Goal: Information Seeking & Learning: Learn about a topic

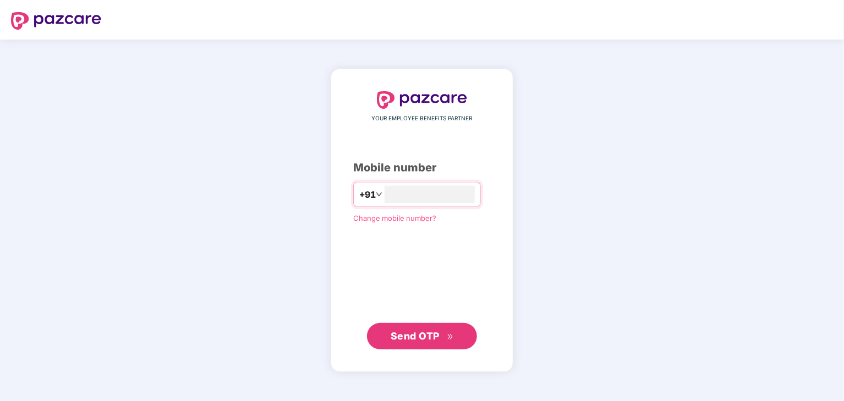
type input "**********"
click at [432, 341] on span "Send OTP" at bounding box center [414, 337] width 49 height 12
drag, startPoint x: 458, startPoint y: 194, endPoint x: 309, endPoint y: 190, distance: 148.5
click at [309, 190] on div "**********" at bounding box center [422, 221] width 844 height 362
click at [439, 201] on input "**********" at bounding box center [429, 195] width 90 height 18
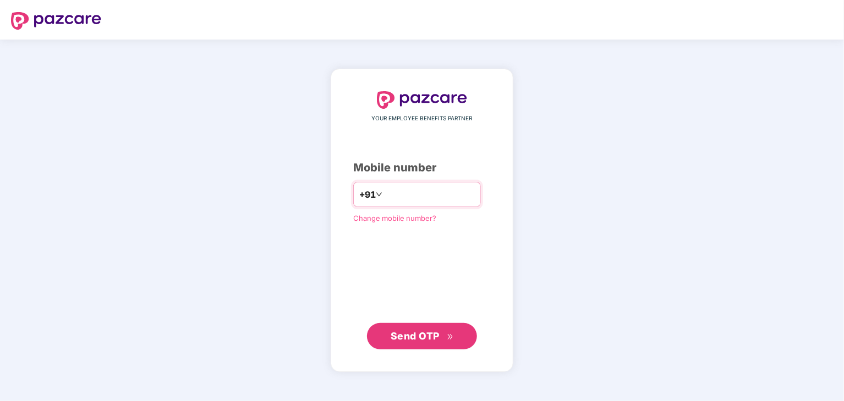
type input "**********"
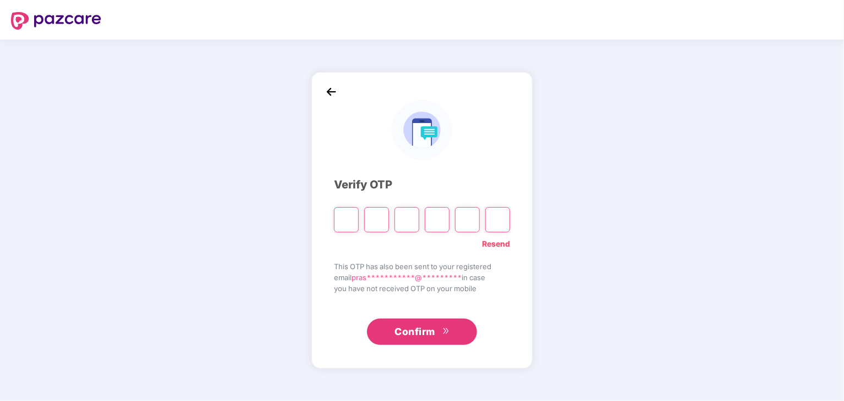
type input "*"
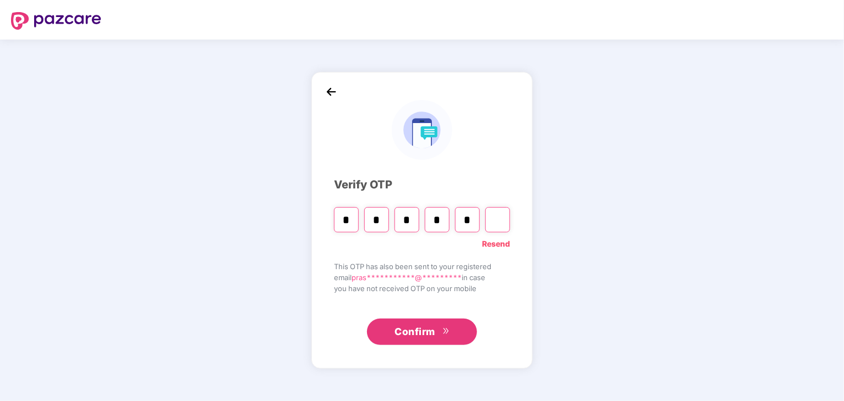
type input "*"
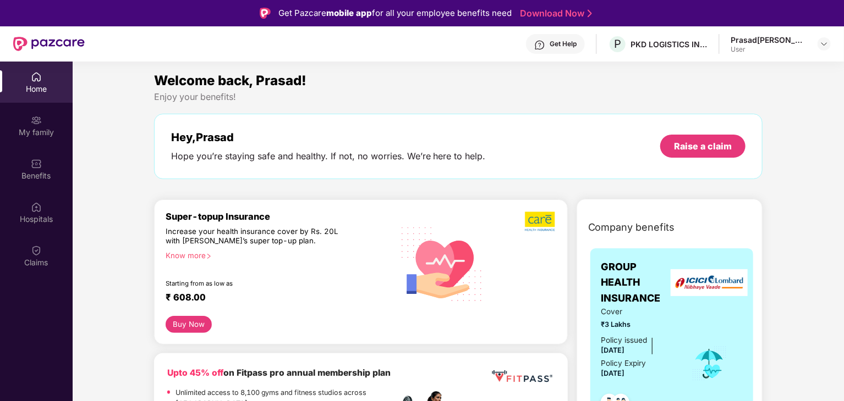
click at [816, 40] on div "Prasad [PERSON_NAME] User" at bounding box center [780, 44] width 100 height 19
click at [823, 47] on img at bounding box center [823, 44] width 9 height 9
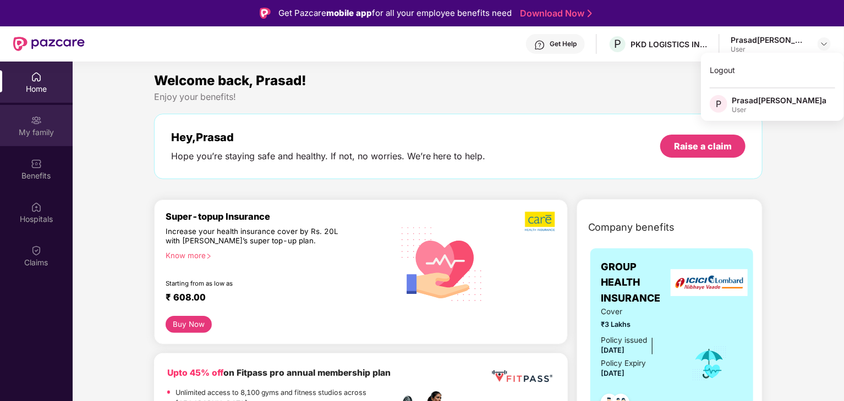
click at [35, 125] on img at bounding box center [36, 120] width 11 height 11
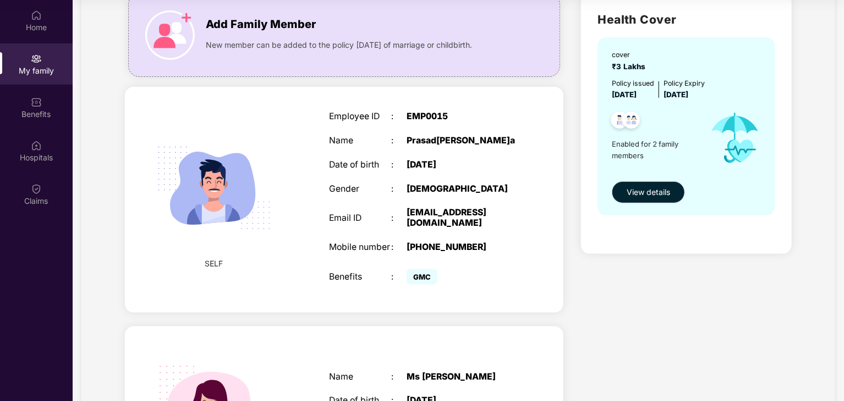
scroll to position [84, 0]
click at [656, 193] on span "View details" at bounding box center [647, 192] width 43 height 12
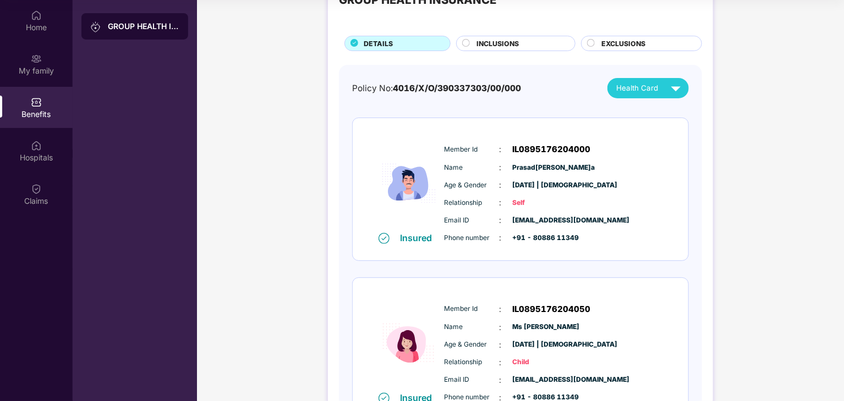
scroll to position [21, 0]
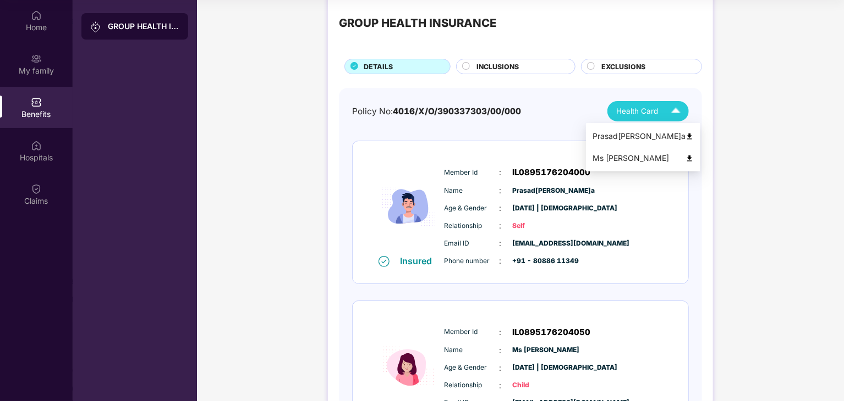
click at [673, 109] on img at bounding box center [675, 111] width 19 height 19
click at [693, 138] on img at bounding box center [689, 137] width 8 height 8
click at [674, 113] on img at bounding box center [675, 111] width 19 height 19
click at [678, 111] on img at bounding box center [675, 111] width 19 height 19
click at [693, 157] on img at bounding box center [689, 159] width 8 height 8
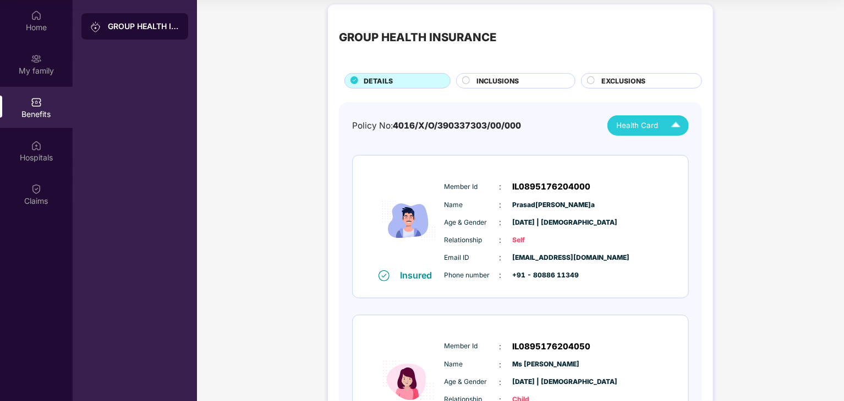
scroll to position [0, 0]
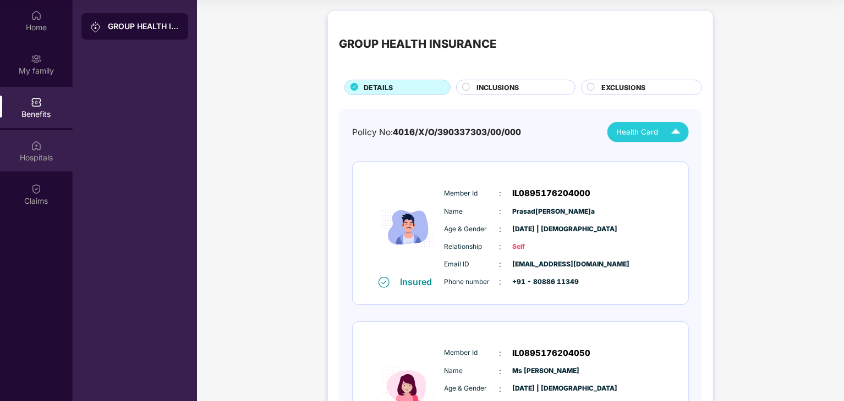
click at [30, 158] on div "Hospitals" at bounding box center [36, 157] width 73 height 11
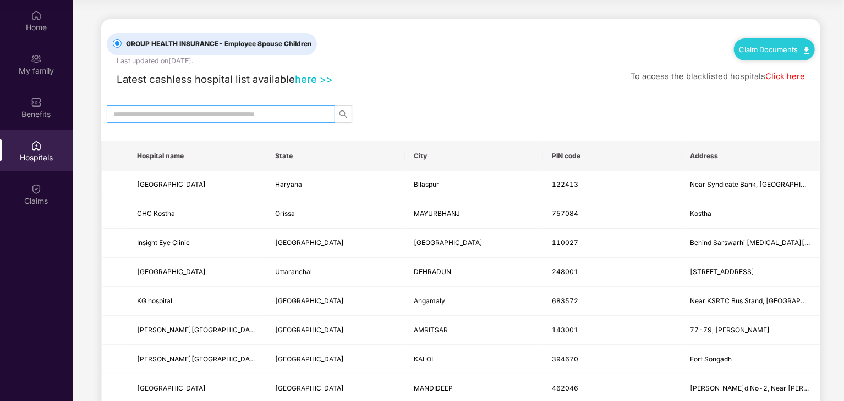
click at [279, 115] on input "text" at bounding box center [216, 114] width 206 height 12
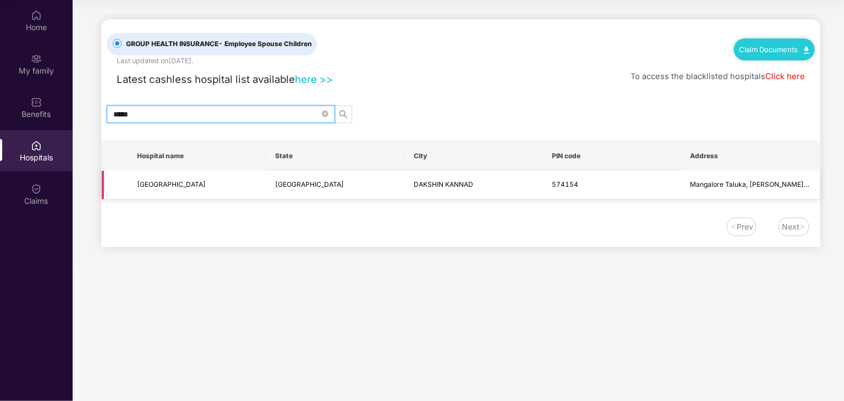
type input "*****"
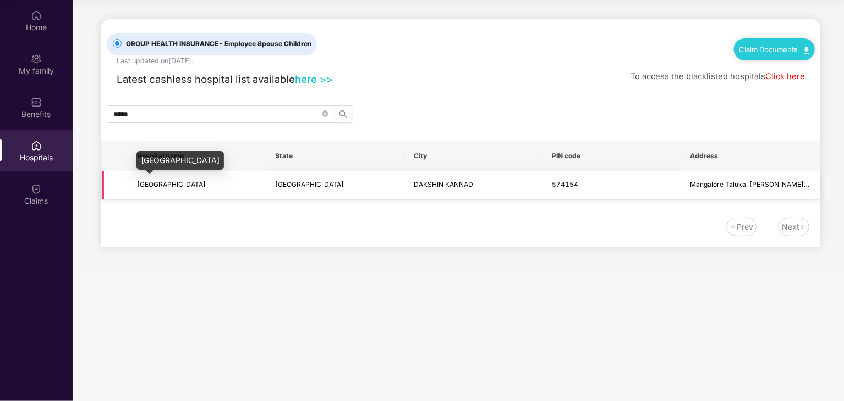
drag, startPoint x: 222, startPoint y: 185, endPoint x: 136, endPoint y: 188, distance: 85.3
click at [137, 188] on span "[GEOGRAPHIC_DATA]" at bounding box center [197, 185] width 120 height 10
copy span "[GEOGRAPHIC_DATA]"
click at [323, 112] on icon "close-circle" at bounding box center [325, 114] width 7 height 7
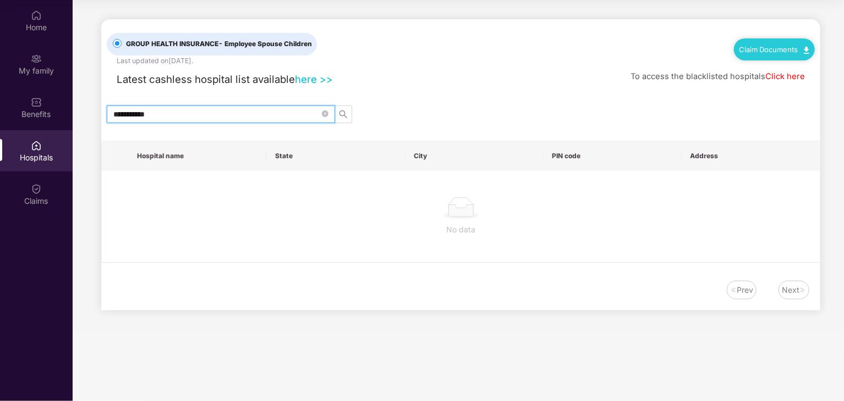
type input "**********"
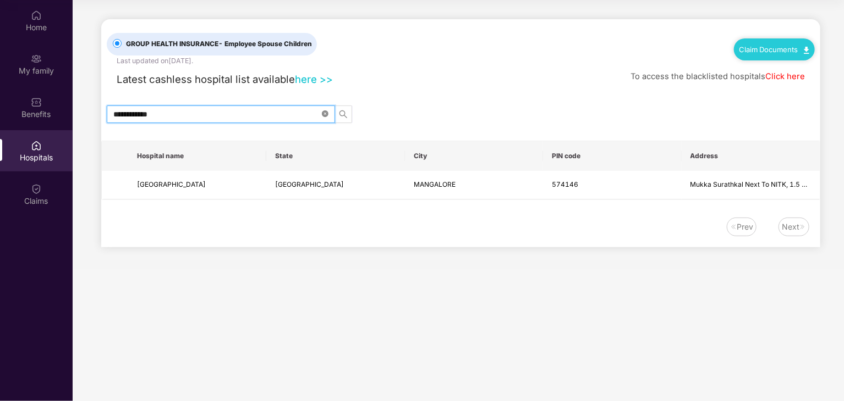
click at [324, 115] on icon "close-circle" at bounding box center [325, 114] width 7 height 7
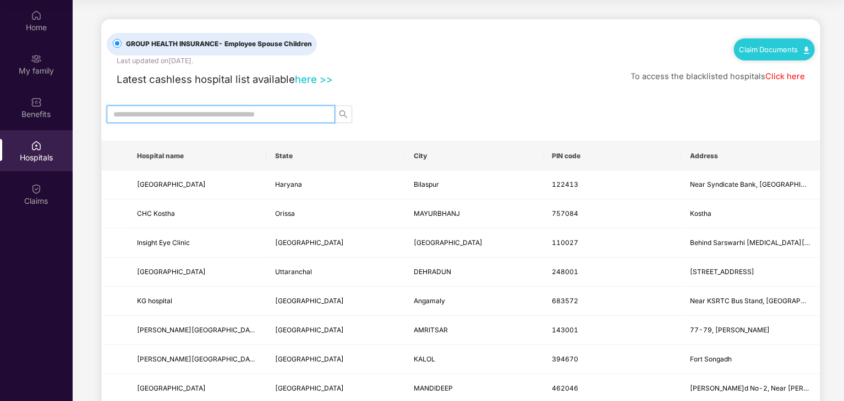
click at [324, 114] on span at bounding box center [325, 114] width 7 height 12
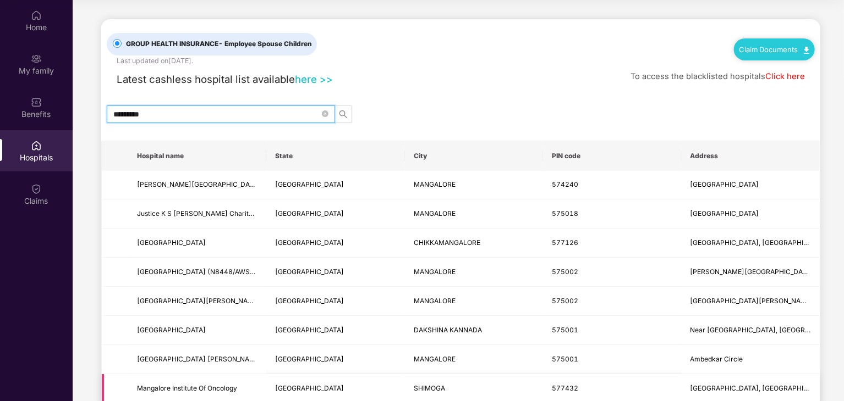
type input "*********"
click at [42, 196] on div "Claims" at bounding box center [36, 201] width 73 height 11
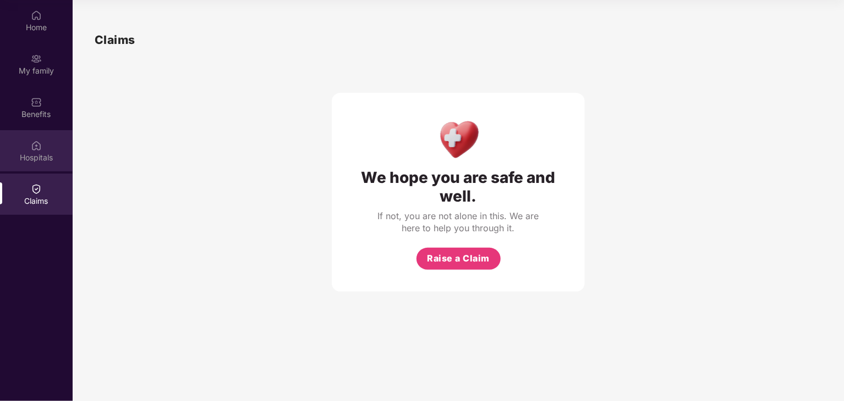
click at [52, 148] on div "Hospitals" at bounding box center [36, 150] width 73 height 41
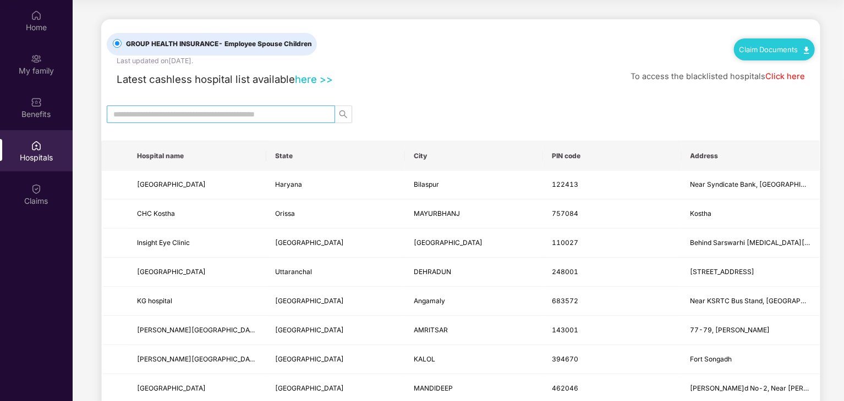
click at [236, 111] on input "text" at bounding box center [216, 114] width 206 height 12
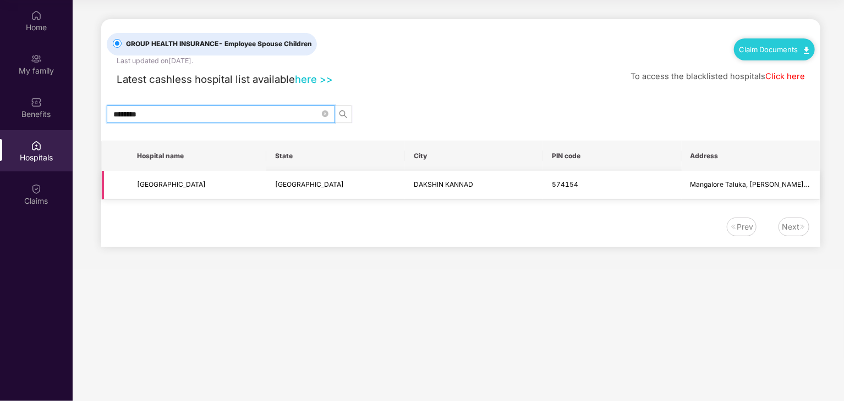
type input "********"
drag, startPoint x: 219, startPoint y: 187, endPoint x: 136, endPoint y: 190, distance: 83.1
click at [136, 190] on td "[GEOGRAPHIC_DATA]" at bounding box center [197, 185] width 138 height 29
copy span "[GEOGRAPHIC_DATA]"
click at [786, 78] on link "Click here" at bounding box center [785, 76] width 40 height 10
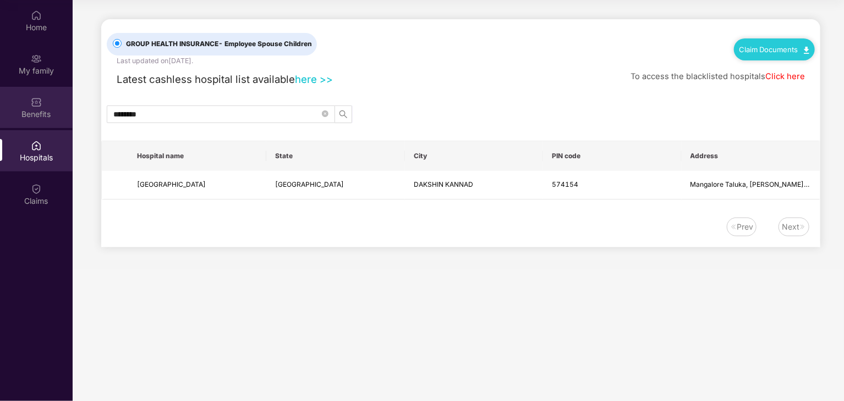
click at [18, 95] on div "Benefits" at bounding box center [36, 107] width 73 height 41
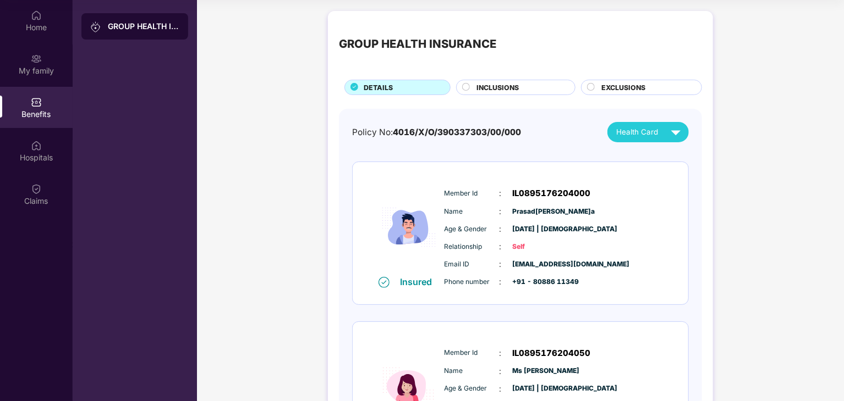
click at [663, 208] on div "Insured Member Id : IL0895176204000 Name : [PERSON_NAME] Age & Gender : [DATE] …" at bounding box center [520, 233] width 335 height 142
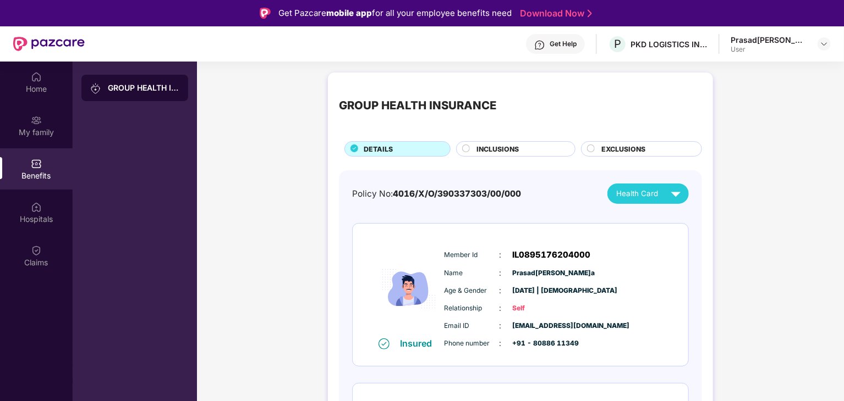
click at [525, 148] on div "INCLUSIONS" at bounding box center [520, 150] width 98 height 12
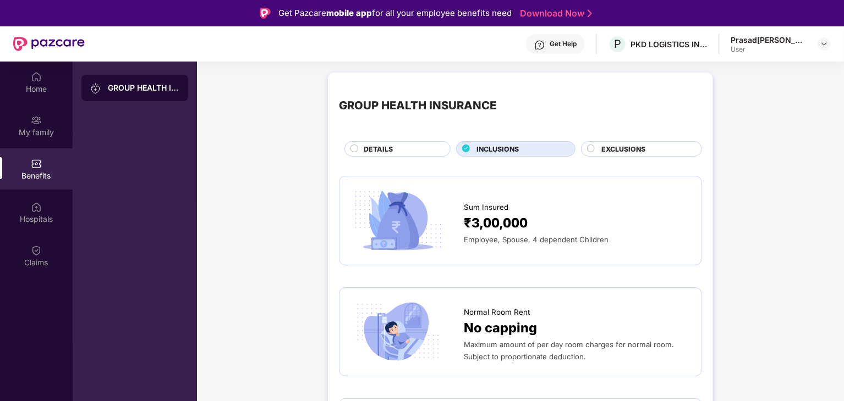
click at [629, 150] on span "EXCLUSIONS" at bounding box center [623, 149] width 44 height 10
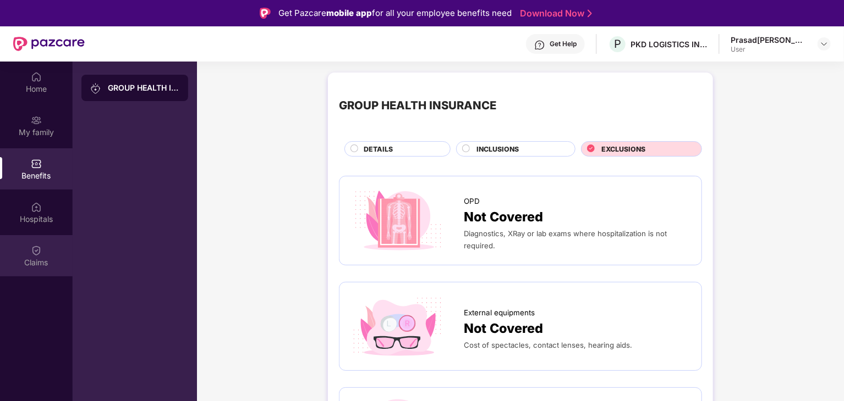
click at [40, 265] on div "Claims" at bounding box center [36, 262] width 73 height 11
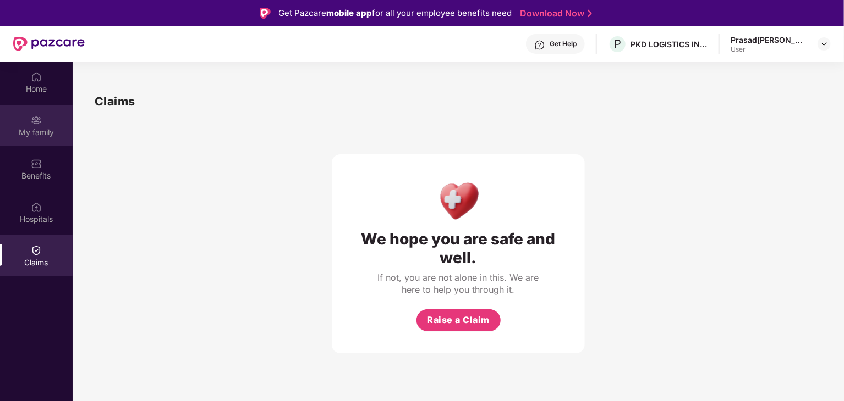
click at [33, 123] on img at bounding box center [36, 120] width 11 height 11
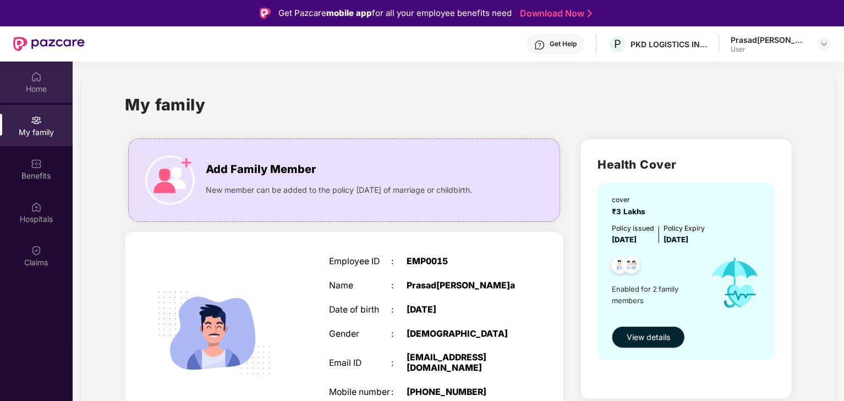
click at [30, 82] on div "Home" at bounding box center [36, 82] width 73 height 41
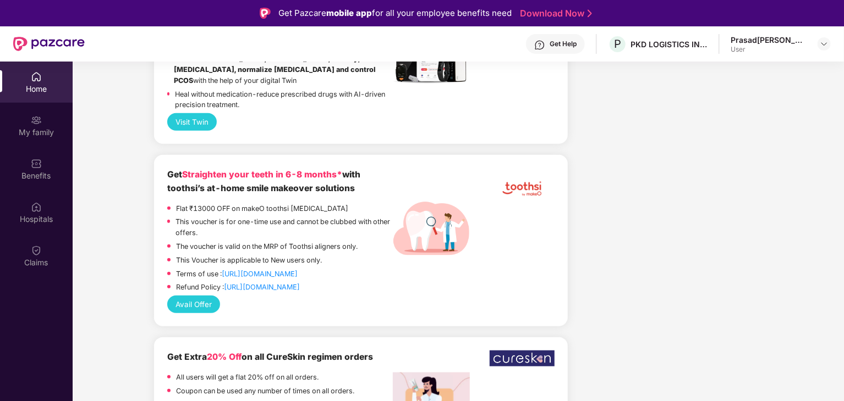
scroll to position [2523, 0]
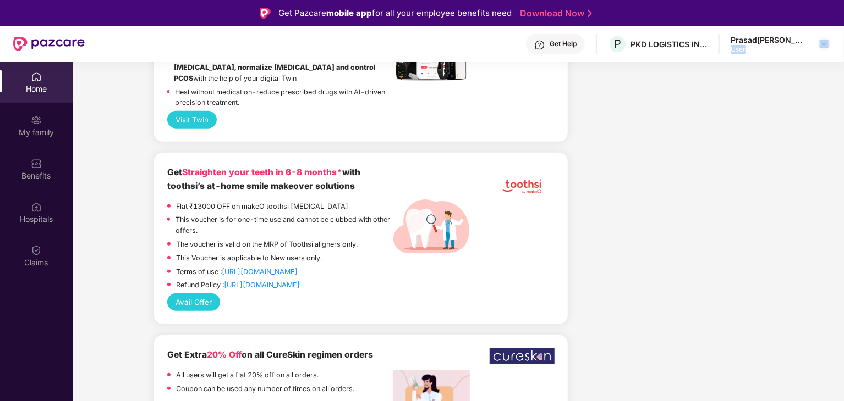
click at [813, 42] on div "Prasad [PERSON_NAME] User" at bounding box center [780, 44] width 100 height 19
